Goal: Contribute content: Contribute content

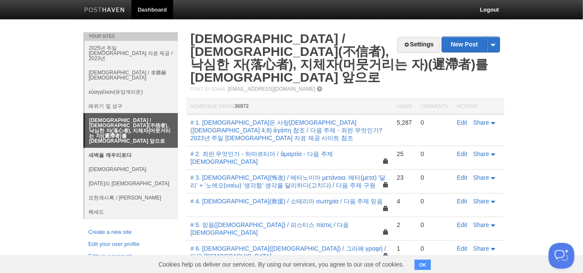
click at [120, 148] on link "새벽을 깨우리로다" at bounding box center [131, 155] width 93 height 14
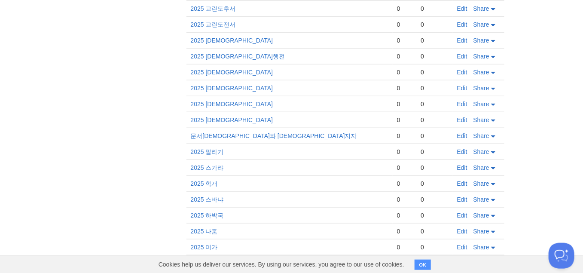
scroll to position [387, 0]
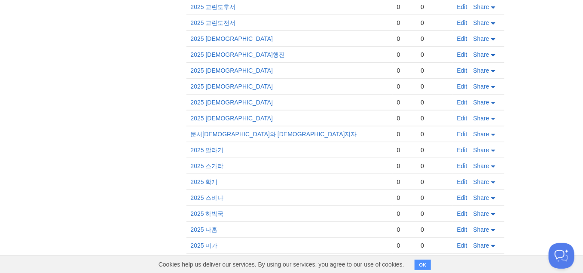
click at [460, 174] on td "Edit Share" at bounding box center [479, 182] width 52 height 16
click at [460, 178] on link "Edit" at bounding box center [462, 181] width 10 height 7
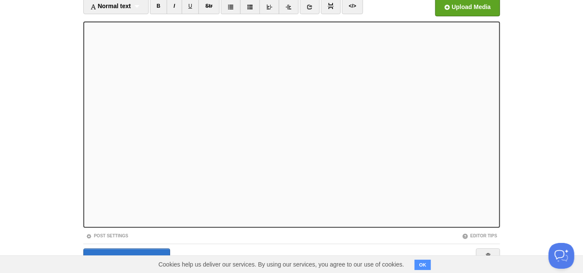
scroll to position [88, 0]
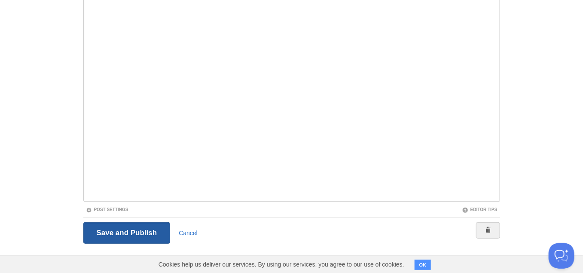
click at [132, 235] on input "Save and Publish" at bounding box center [126, 232] width 87 height 21
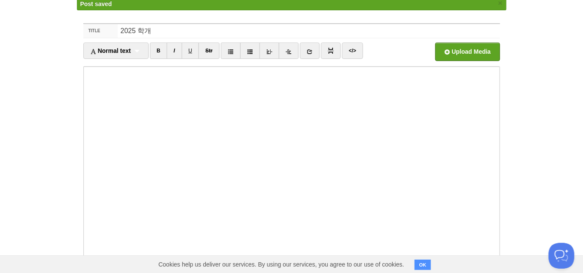
scroll to position [32, 0]
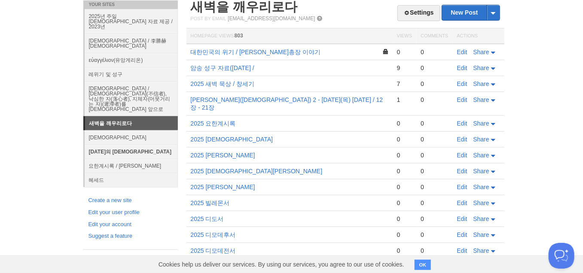
click at [116, 144] on link "[DATE]의 [DEMOGRAPHIC_DATA]" at bounding box center [131, 151] width 93 height 14
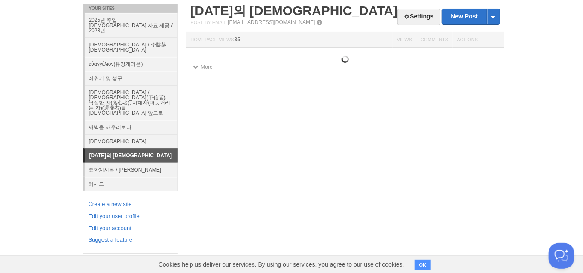
scroll to position [6, 0]
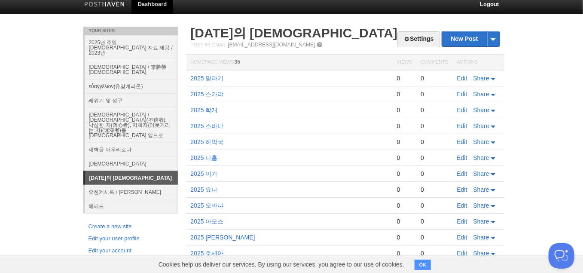
click at [472, 29] on h2 "[DATE]의 [DEMOGRAPHIC_DATA]" at bounding box center [345, 33] width 309 height 13
click at [463, 38] on link "New Post" at bounding box center [470, 38] width 57 height 15
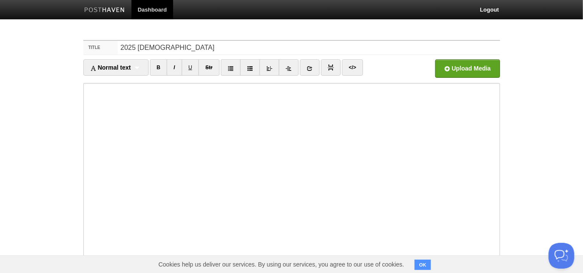
type input "2025 마태복음"
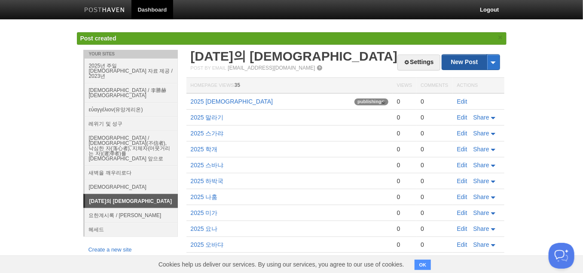
click at [477, 61] on link "New Post" at bounding box center [470, 62] width 57 height 15
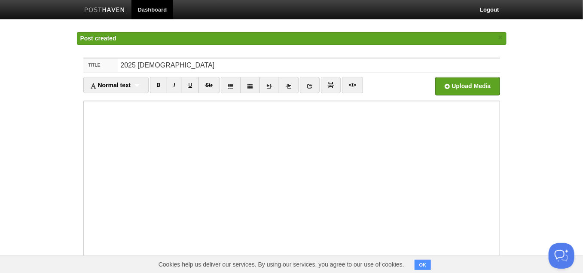
type input "2025 마가복음"
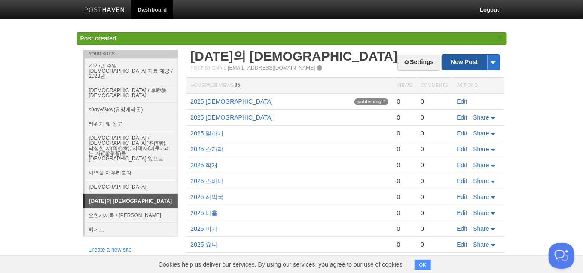
click at [463, 62] on link "New Post" at bounding box center [470, 62] width 57 height 15
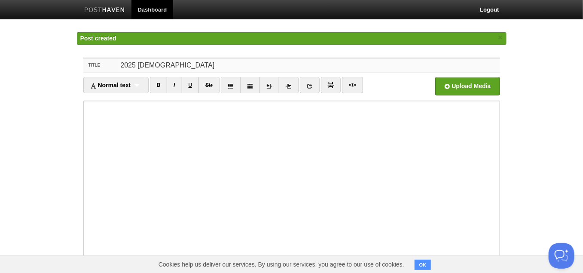
type input "2025 누가복음"
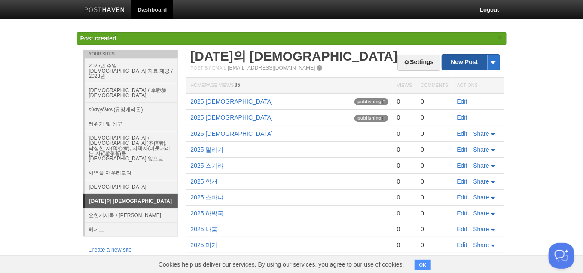
click at [468, 66] on link "New Post" at bounding box center [470, 62] width 57 height 15
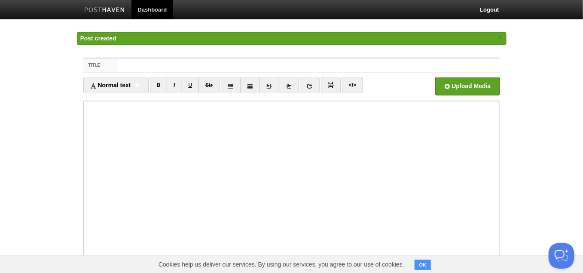
click at [244, 64] on input "Title" at bounding box center [309, 65] width 382 height 14
type input "2025 요한복음"
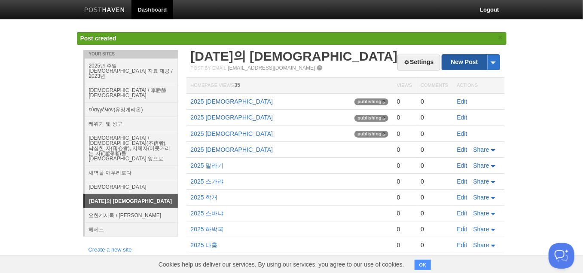
click at [464, 60] on link "New Post" at bounding box center [470, 62] width 57 height 15
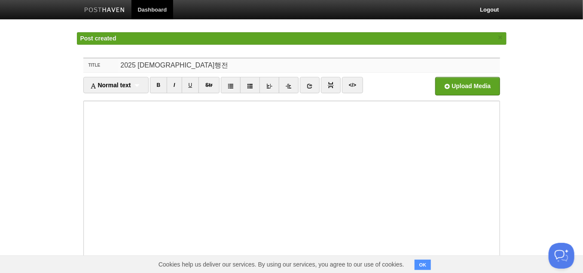
type input "2025 사도행전"
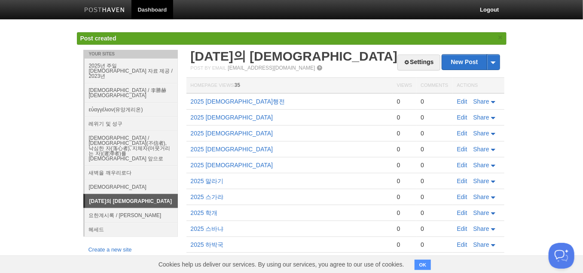
click at [33, 42] on body "Dashboard Logout Post saved × Post created × Post created × Post created × Post…" at bounding box center [291, 265] width 583 height 530
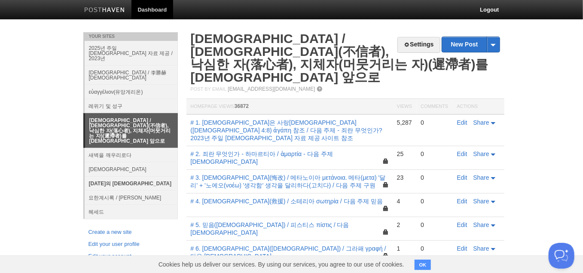
click at [109, 176] on link "[DATE]의 [DEMOGRAPHIC_DATA]" at bounding box center [131, 183] width 93 height 14
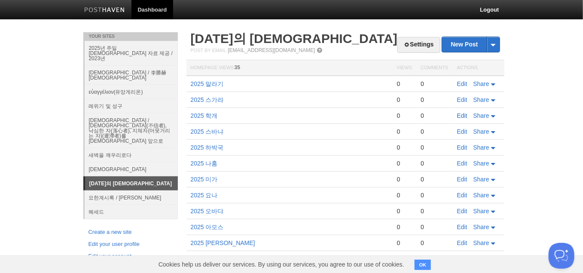
click at [460, 116] on link "Edit" at bounding box center [462, 115] width 10 height 7
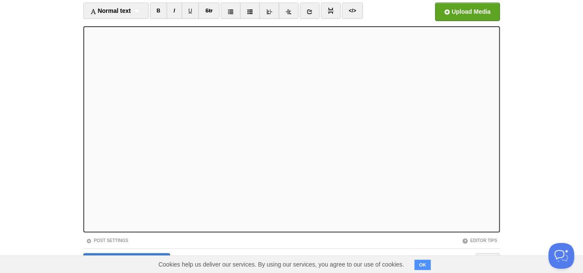
scroll to position [88, 0]
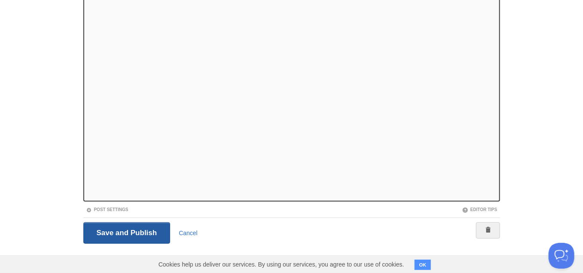
click at [147, 233] on input "Save and Publish" at bounding box center [126, 232] width 87 height 21
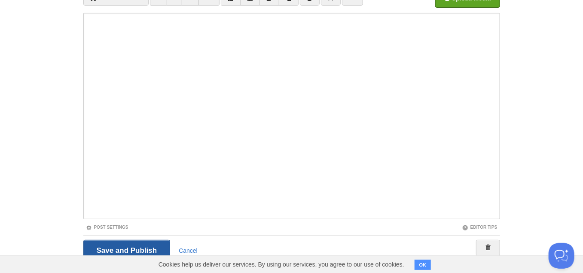
scroll to position [32, 0]
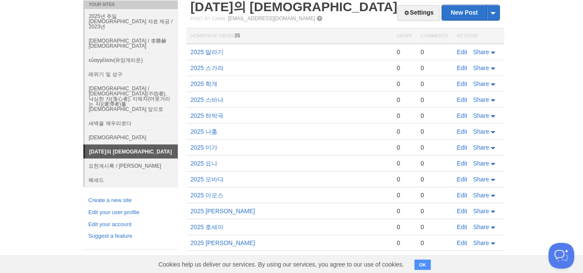
click at [342, 6] on h2 "[DATE]의 [DEMOGRAPHIC_DATA]" at bounding box center [345, 6] width 309 height 13
